Goal: Transaction & Acquisition: Book appointment/travel/reservation

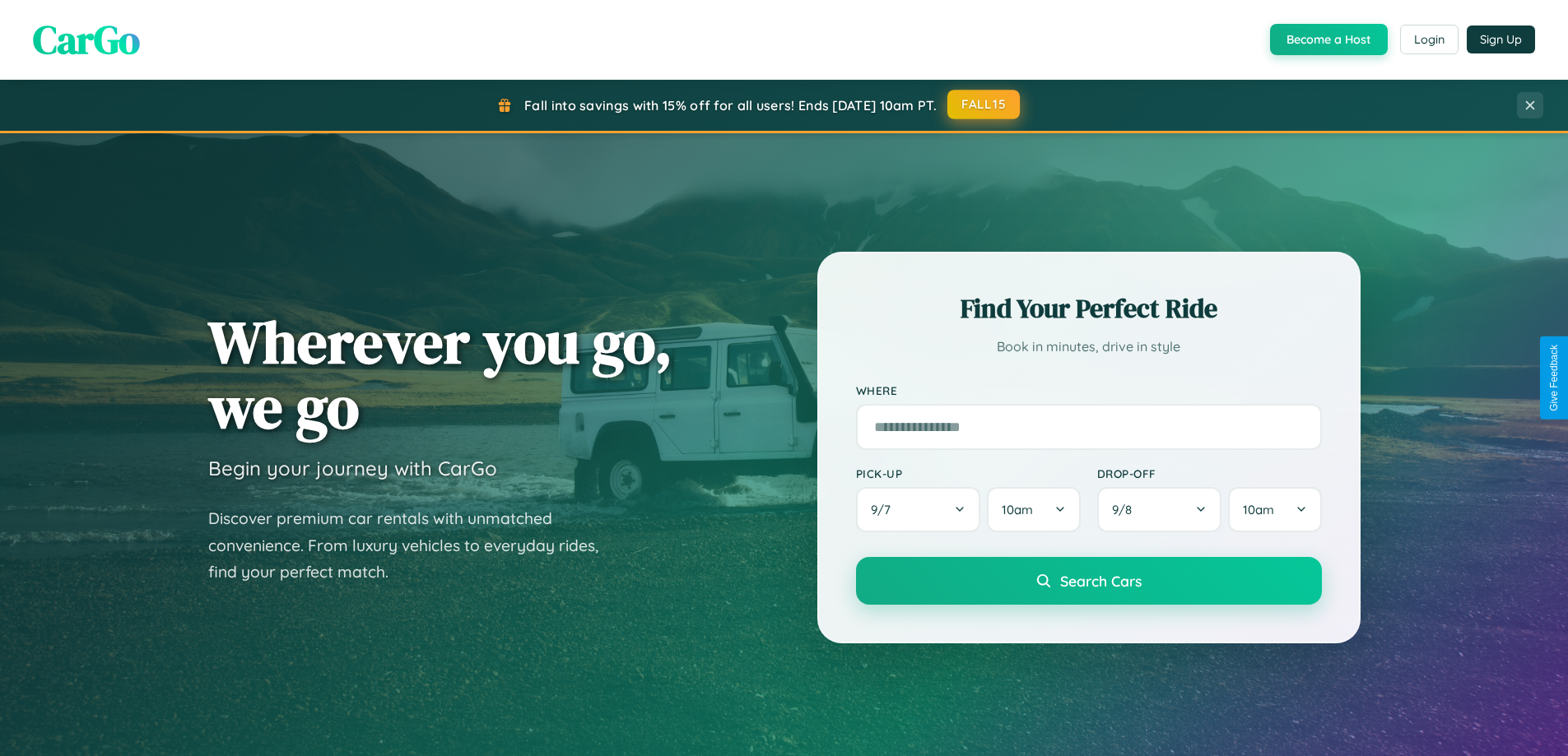
click at [984, 105] on button "FALL15" at bounding box center [983, 105] width 73 height 30
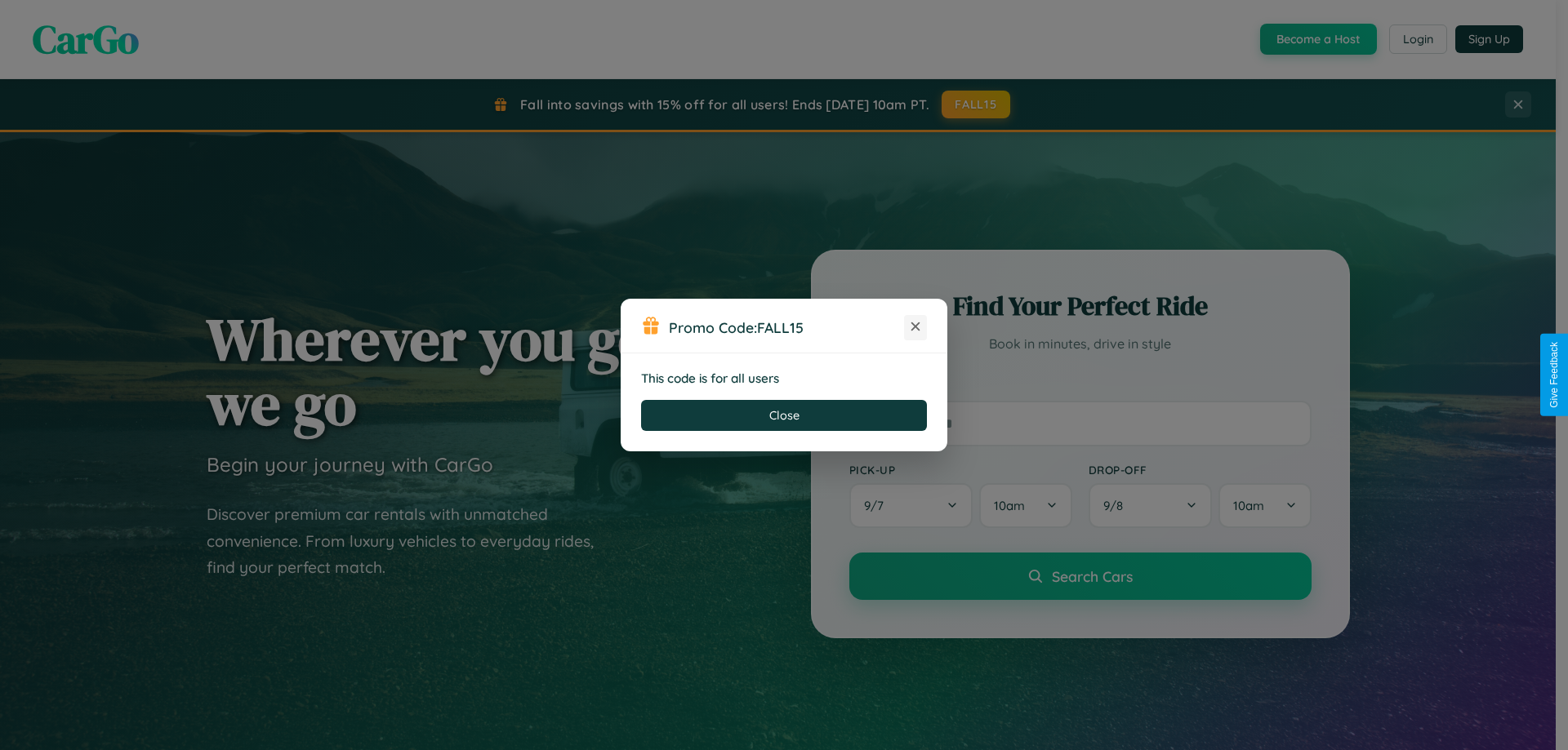
click at [915, 327] on icon at bounding box center [915, 326] width 16 height 16
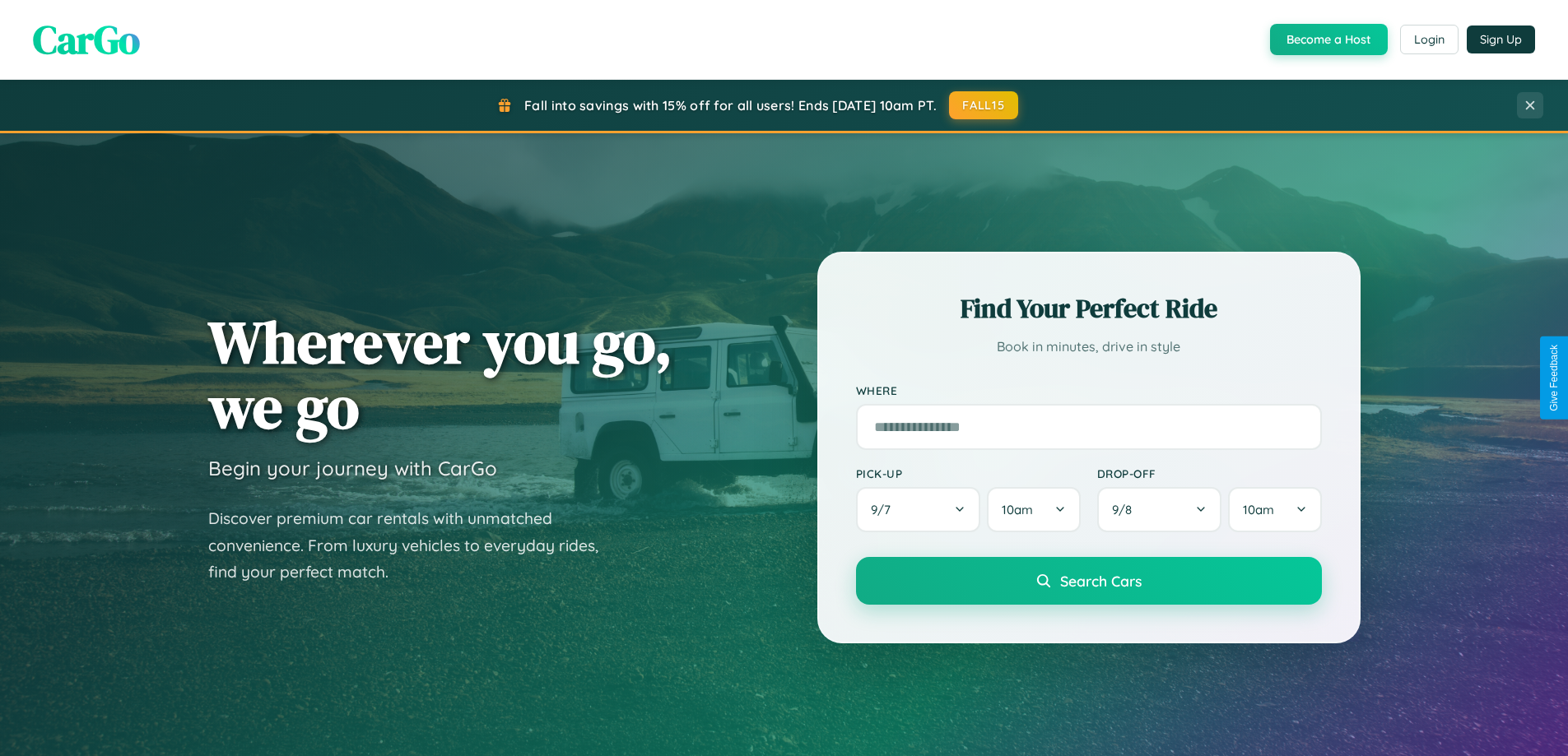
scroll to position [1132, 0]
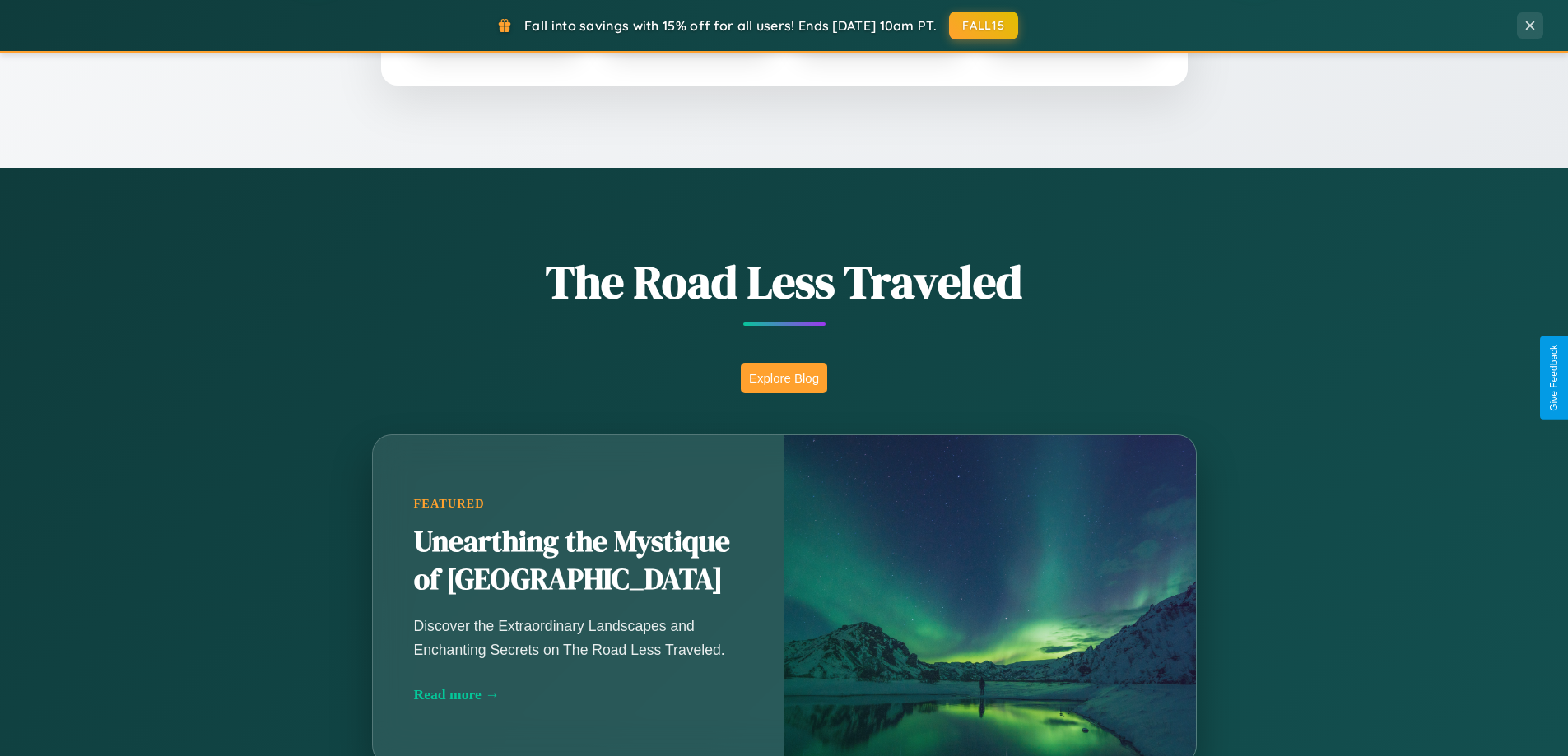
click at [784, 378] on button "Explore Blog" at bounding box center [784, 378] width 87 height 31
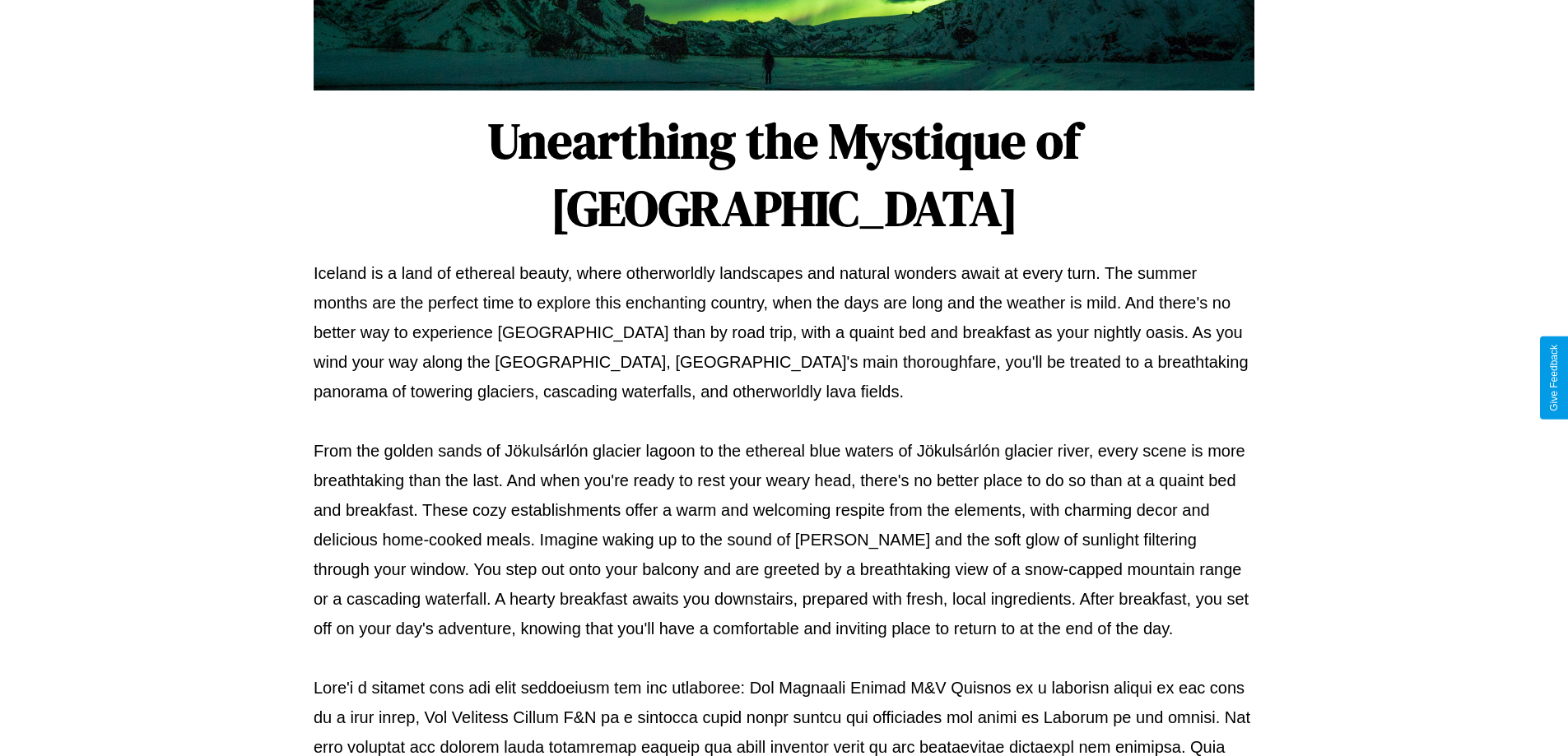
scroll to position [533, 0]
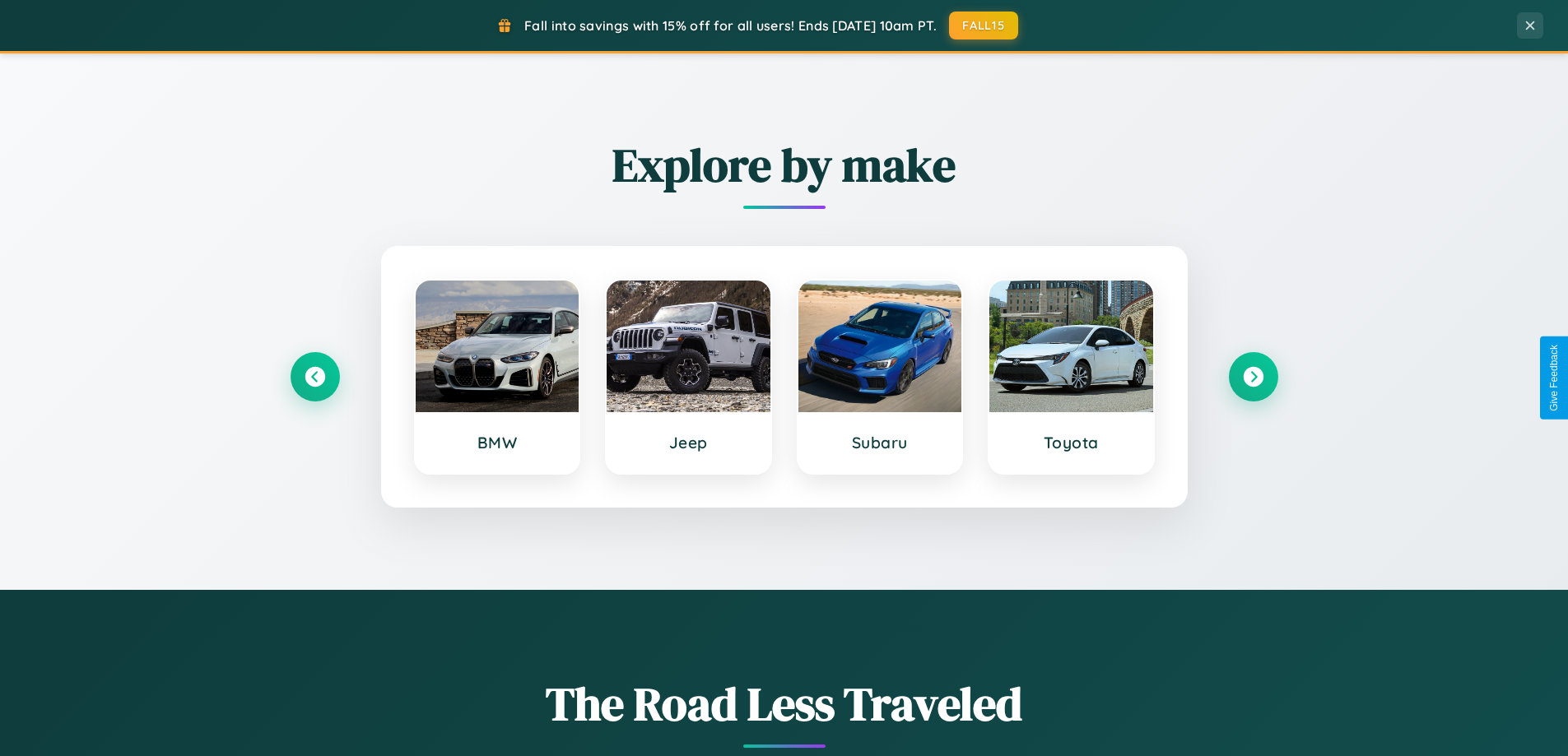
scroll to position [709, 0]
click at [1253, 378] on icon at bounding box center [1253, 378] width 22 height 22
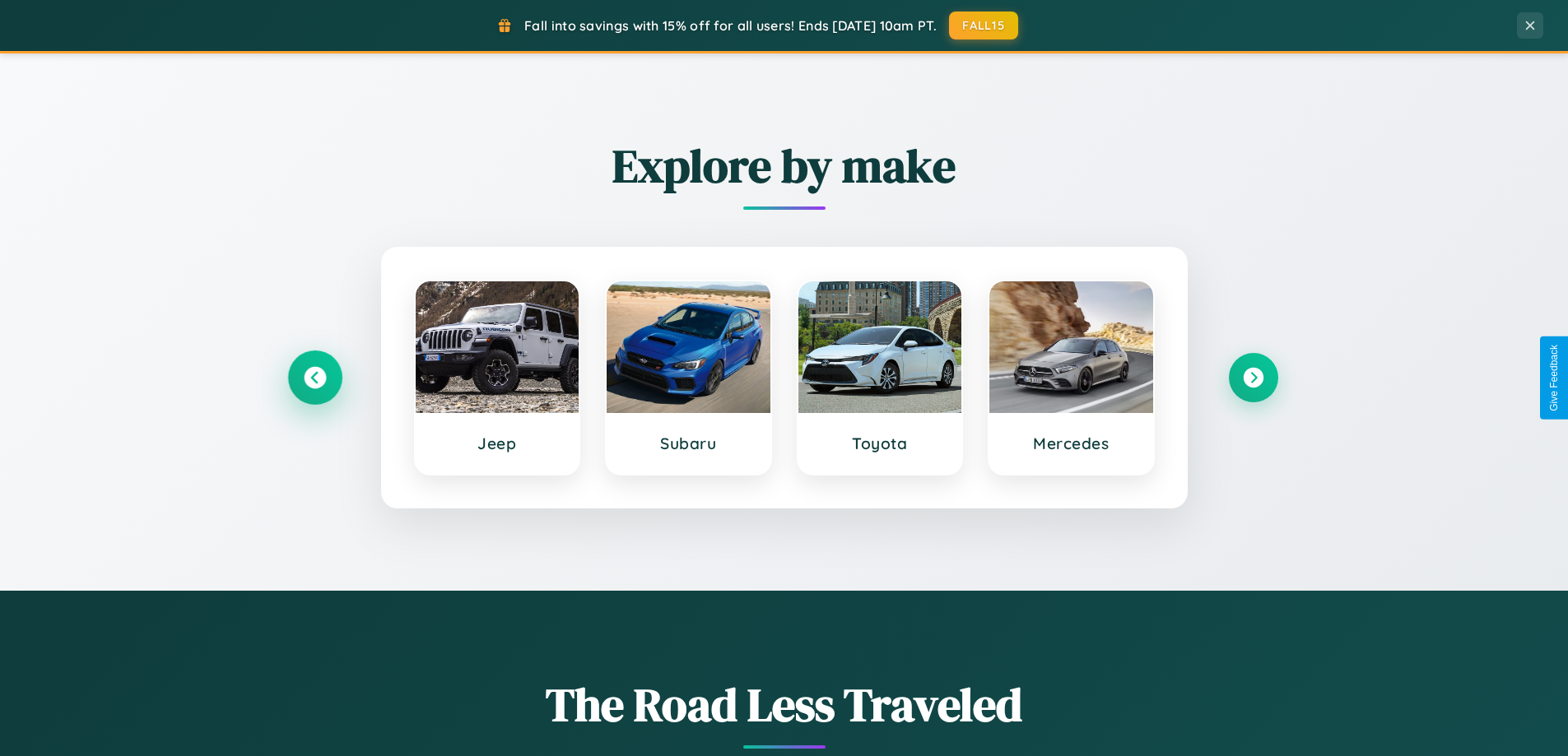
click at [314, 378] on icon at bounding box center [314, 378] width 22 height 22
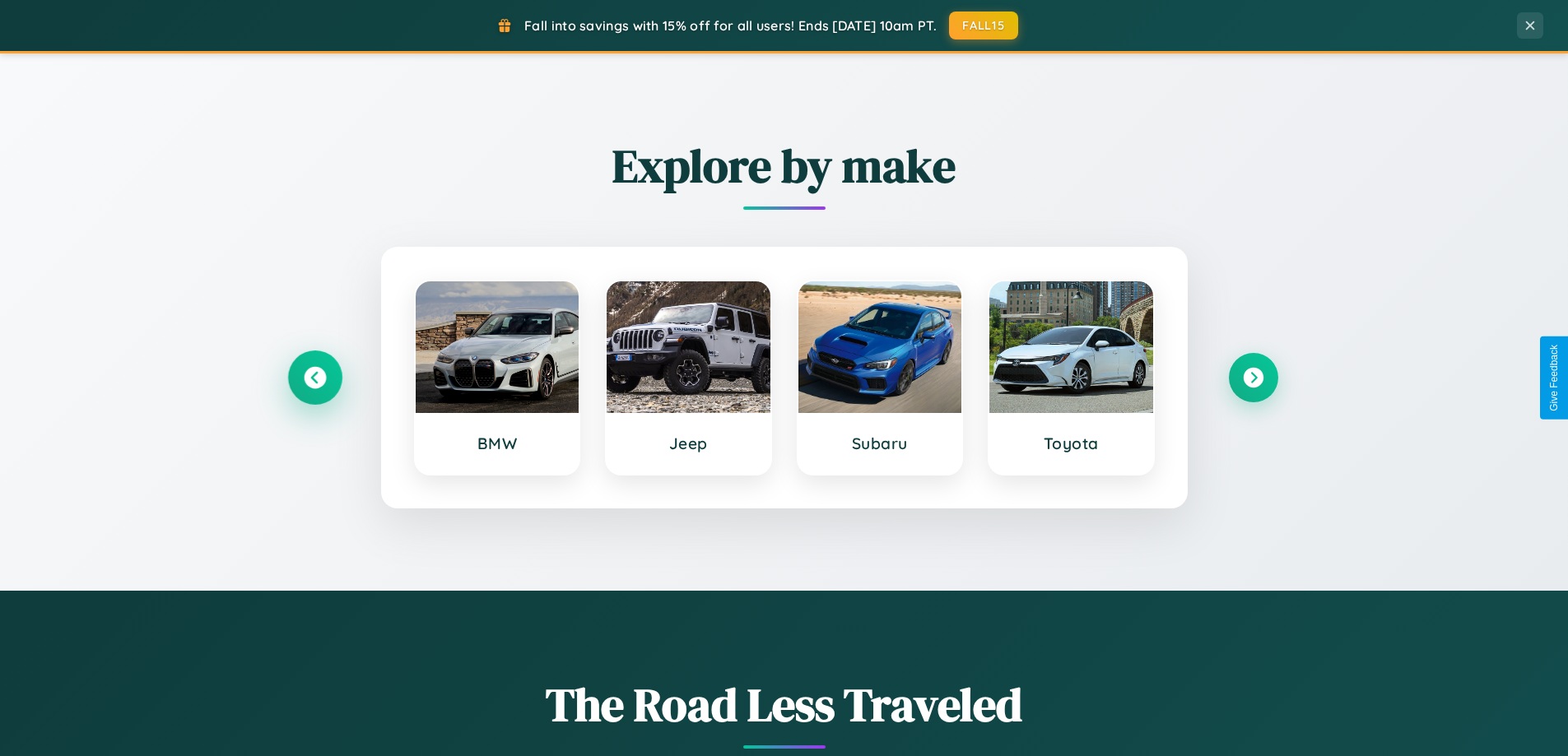
click at [314, 378] on icon at bounding box center [314, 378] width 22 height 22
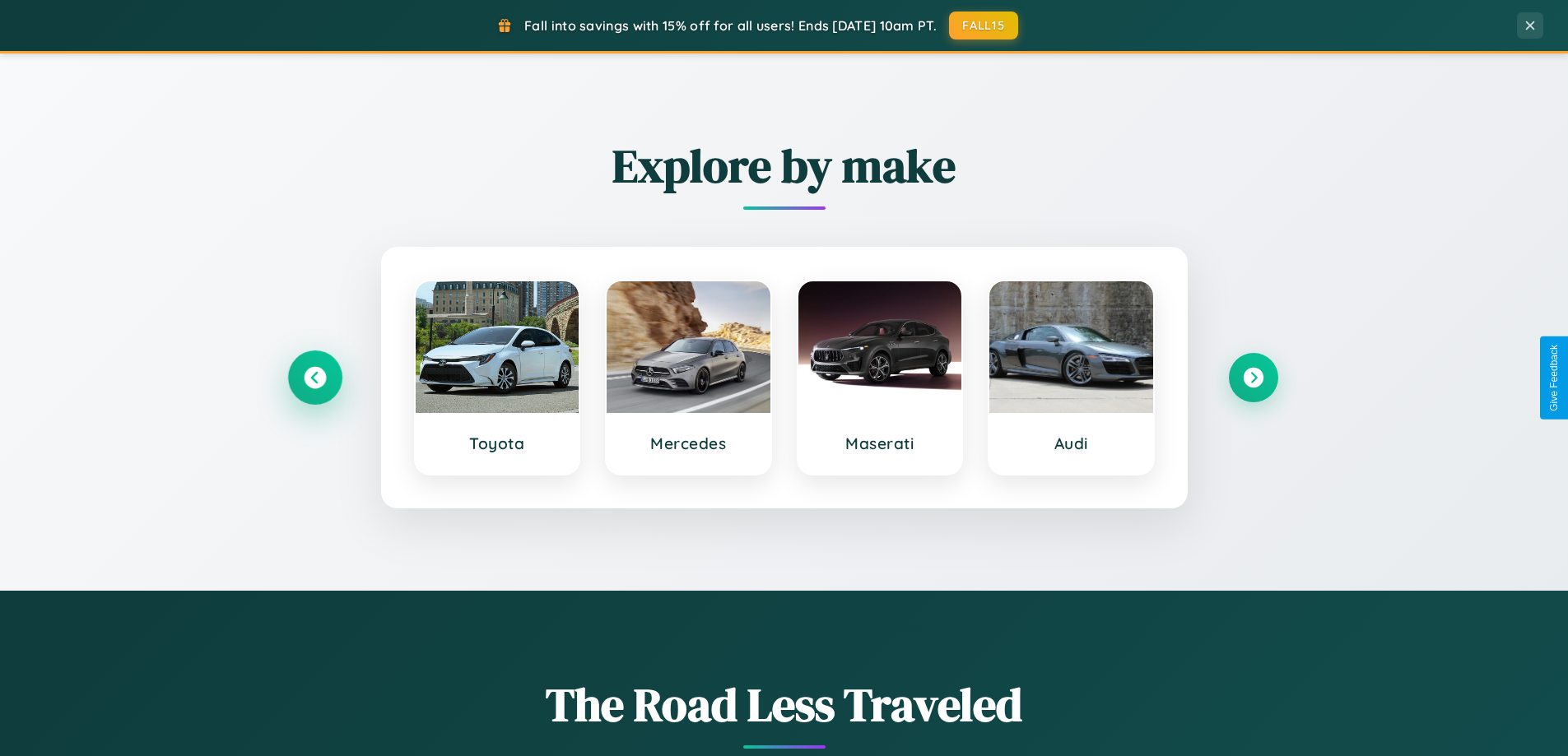
click at [314, 378] on icon at bounding box center [314, 378] width 22 height 22
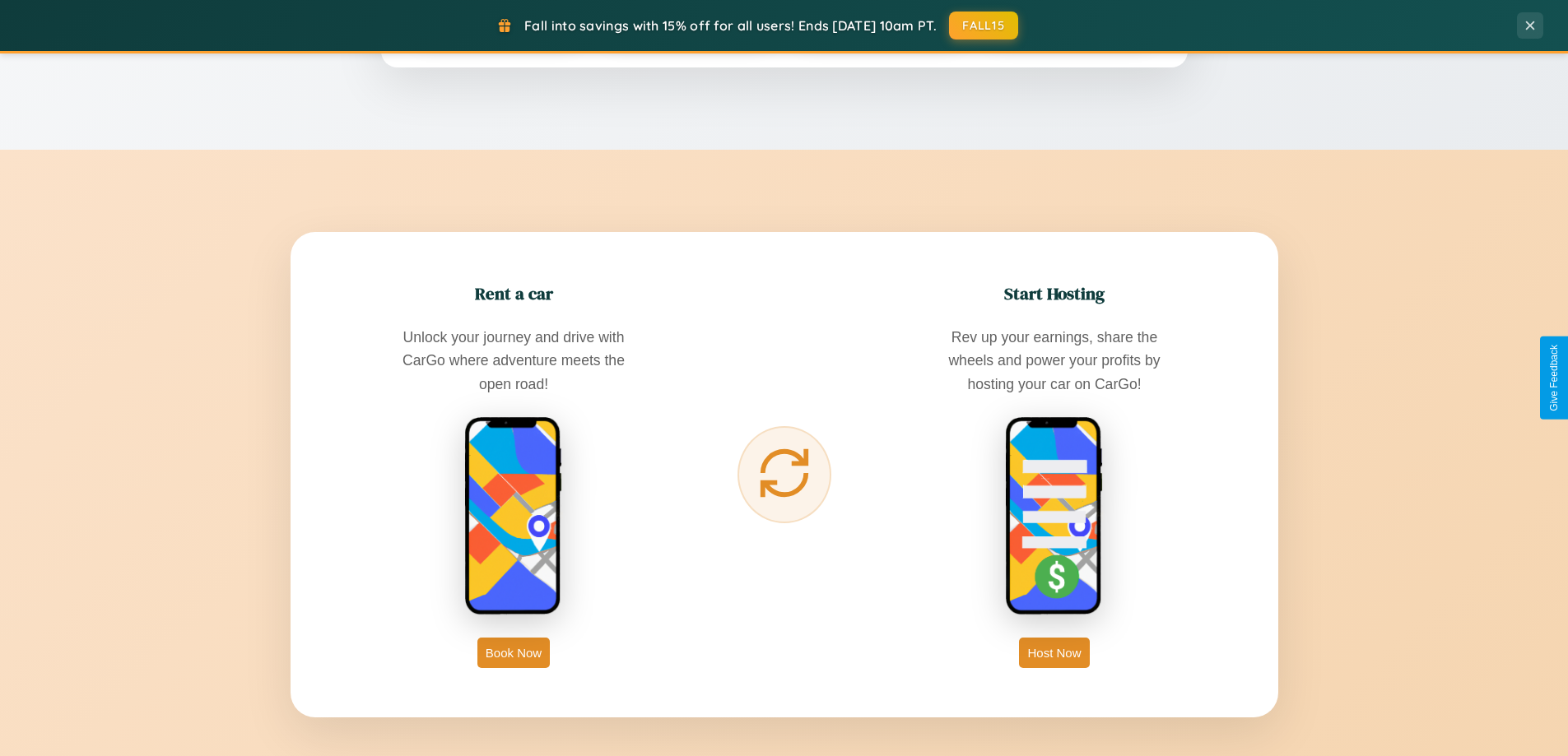
scroll to position [2643, 0]
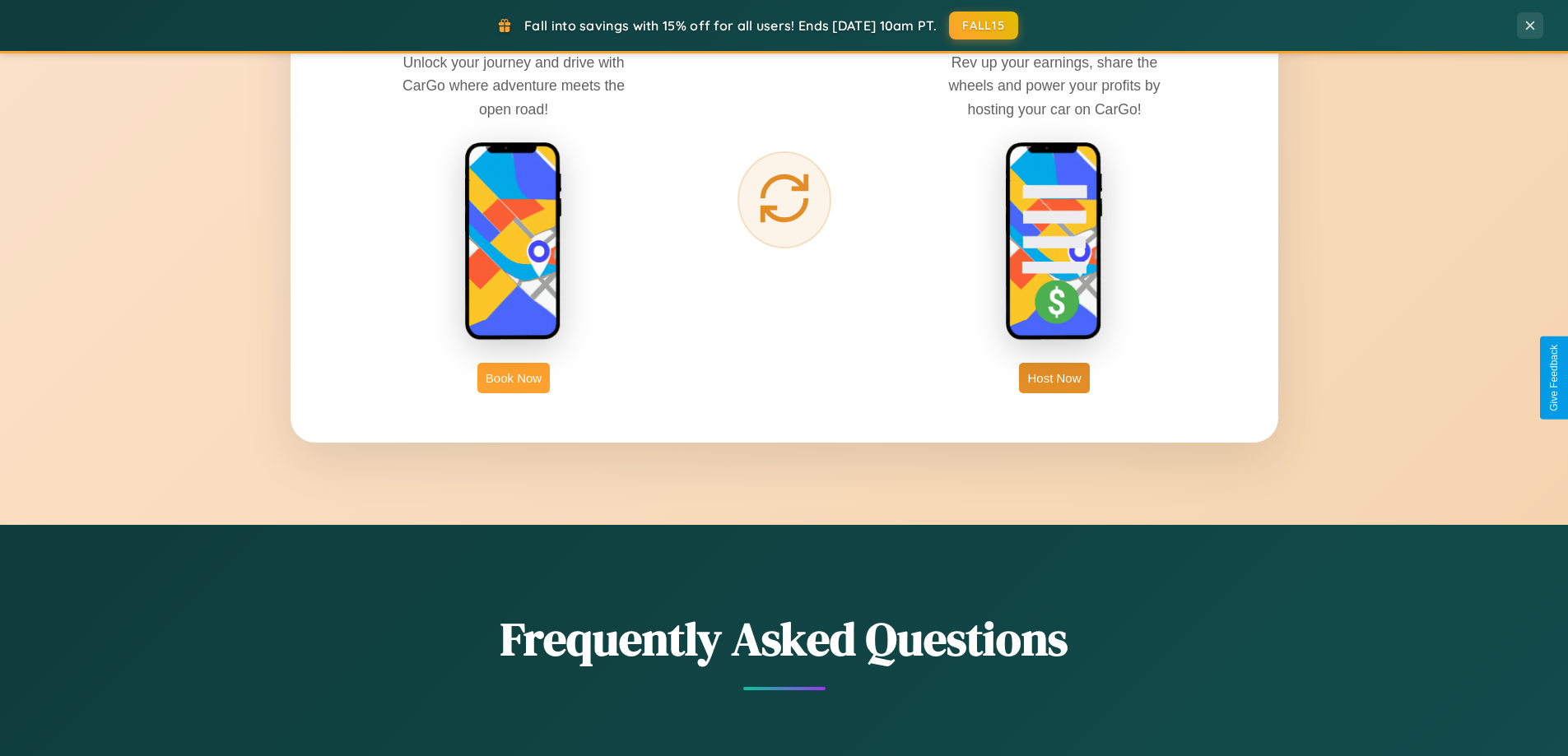
click at [514, 378] on button "Book Now" at bounding box center [514, 378] width 73 height 31
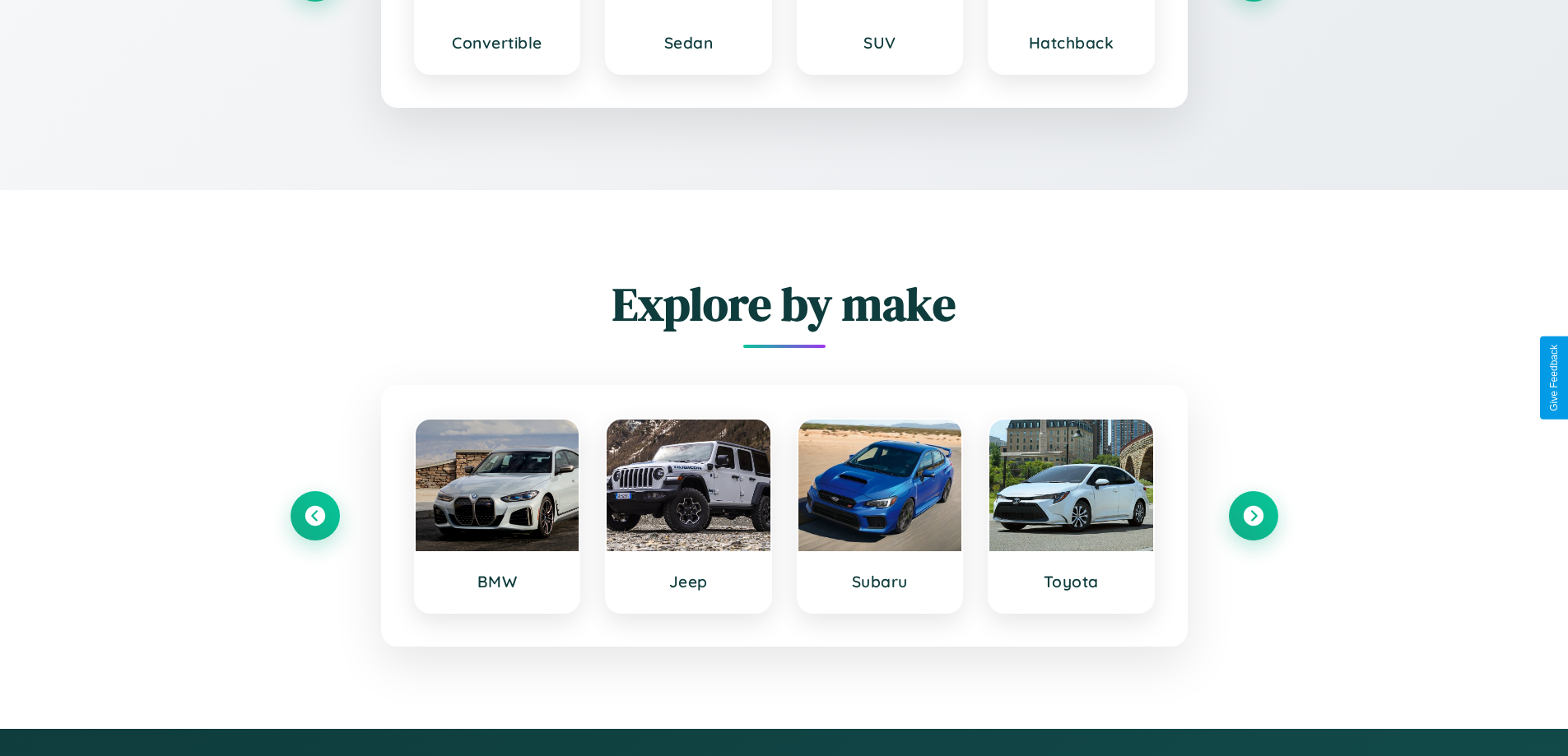
scroll to position [2207, 0]
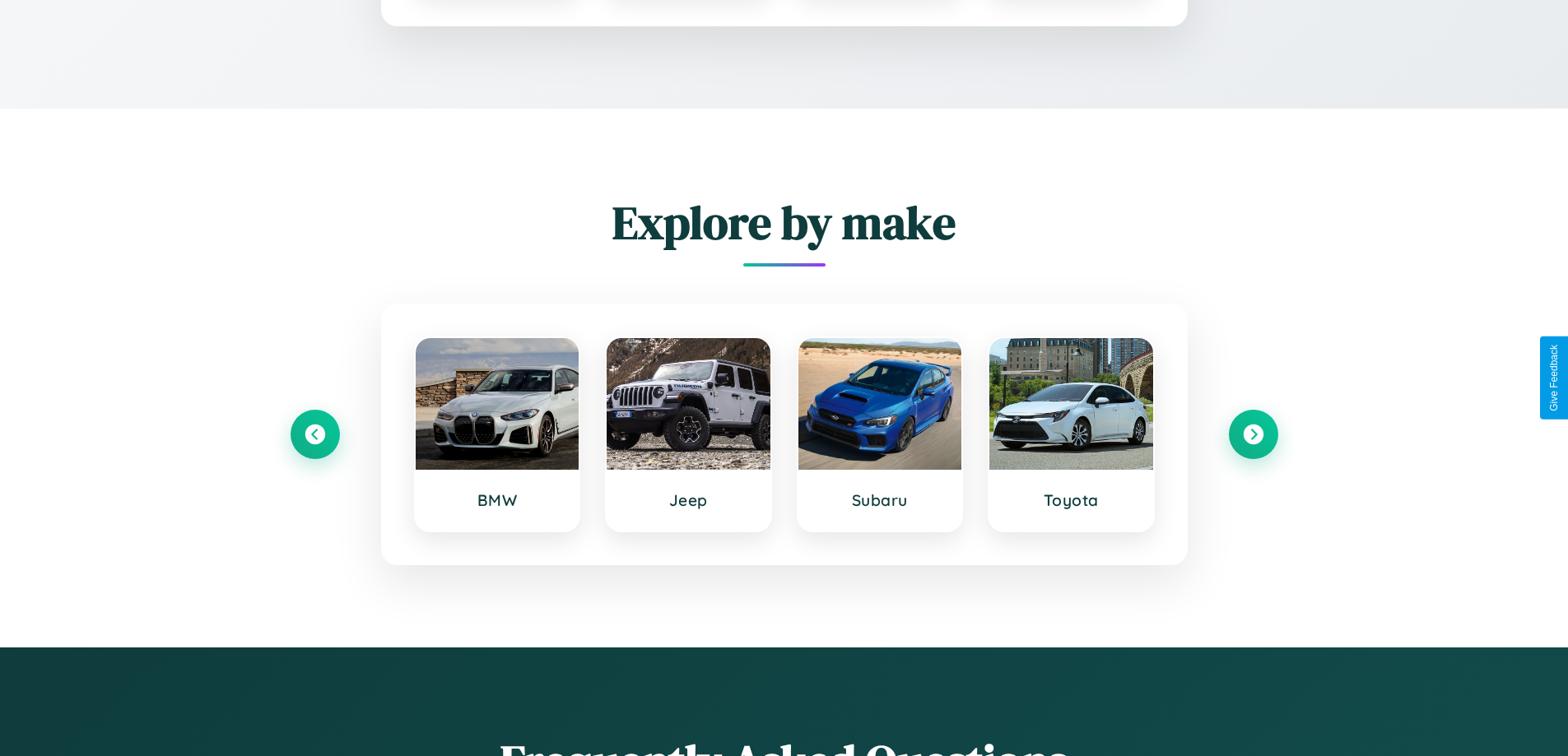
type input "******"
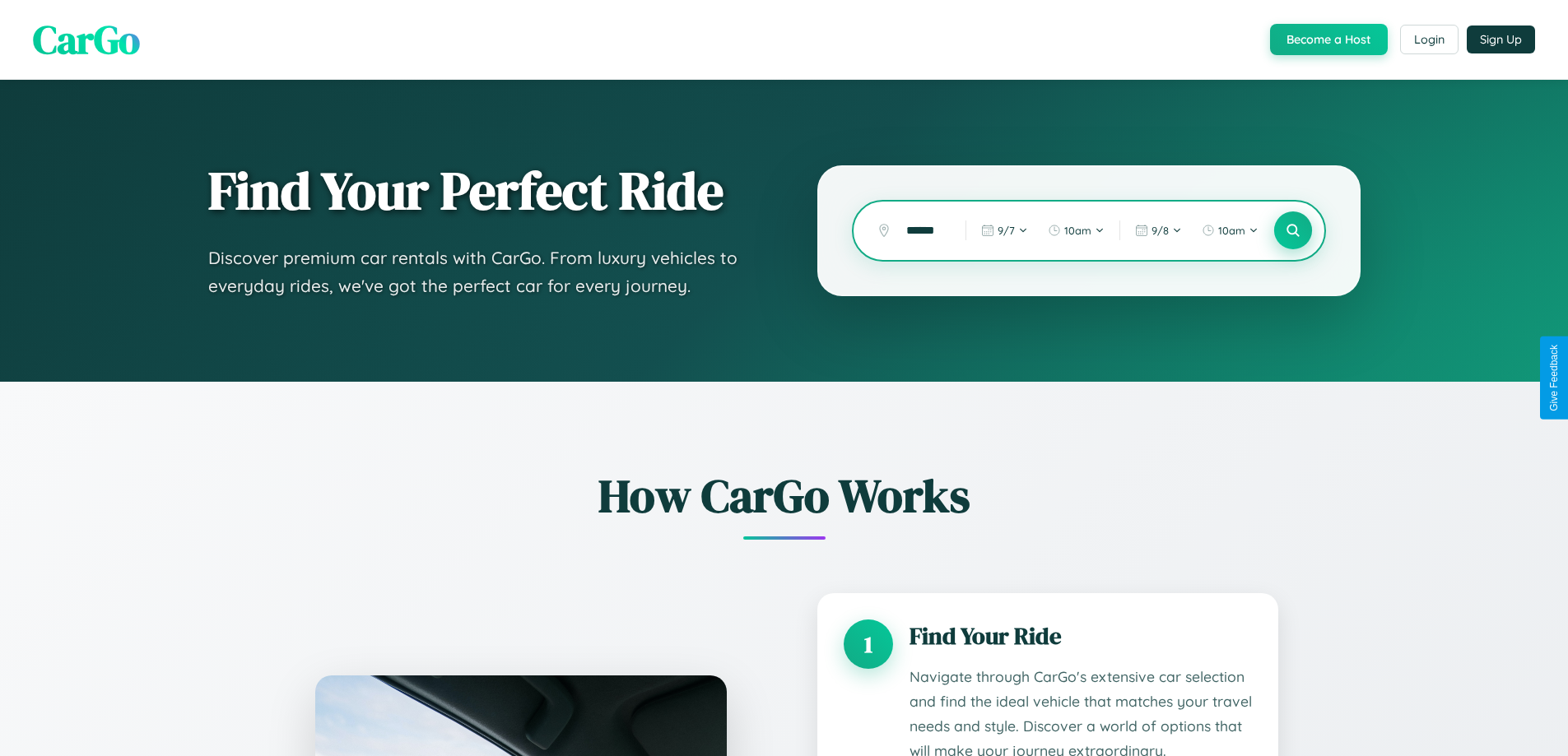
click at [1292, 230] on icon at bounding box center [1292, 230] width 16 height 16
